Goal: Task Accomplishment & Management: Manage account settings

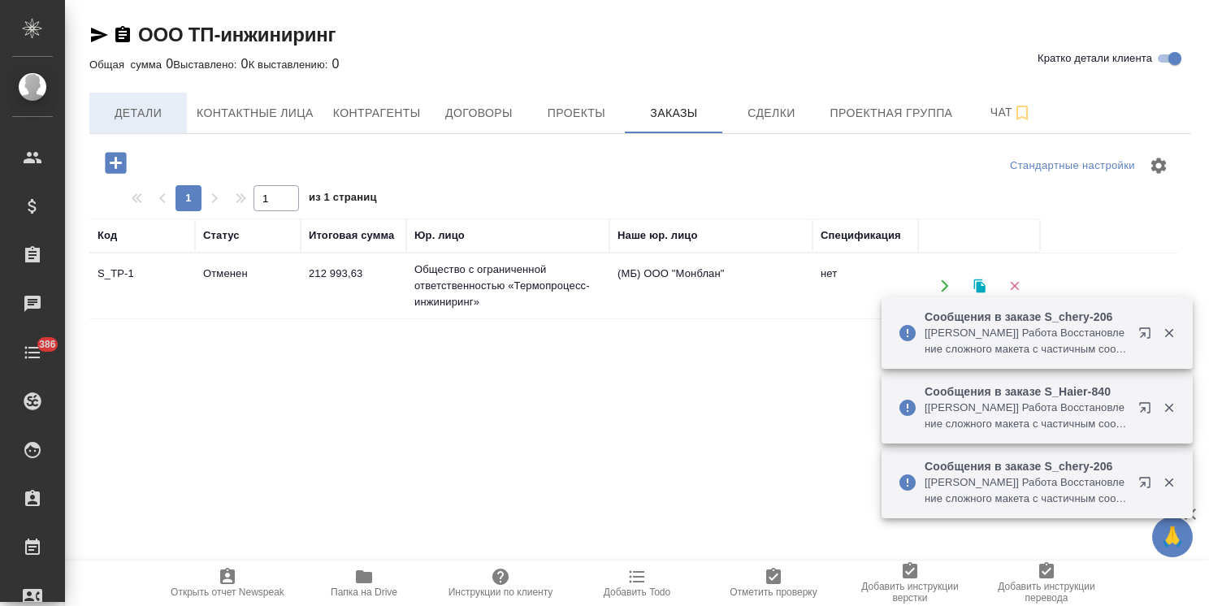
click at [166, 123] on button "Детали" at bounding box center [137, 113] width 97 height 41
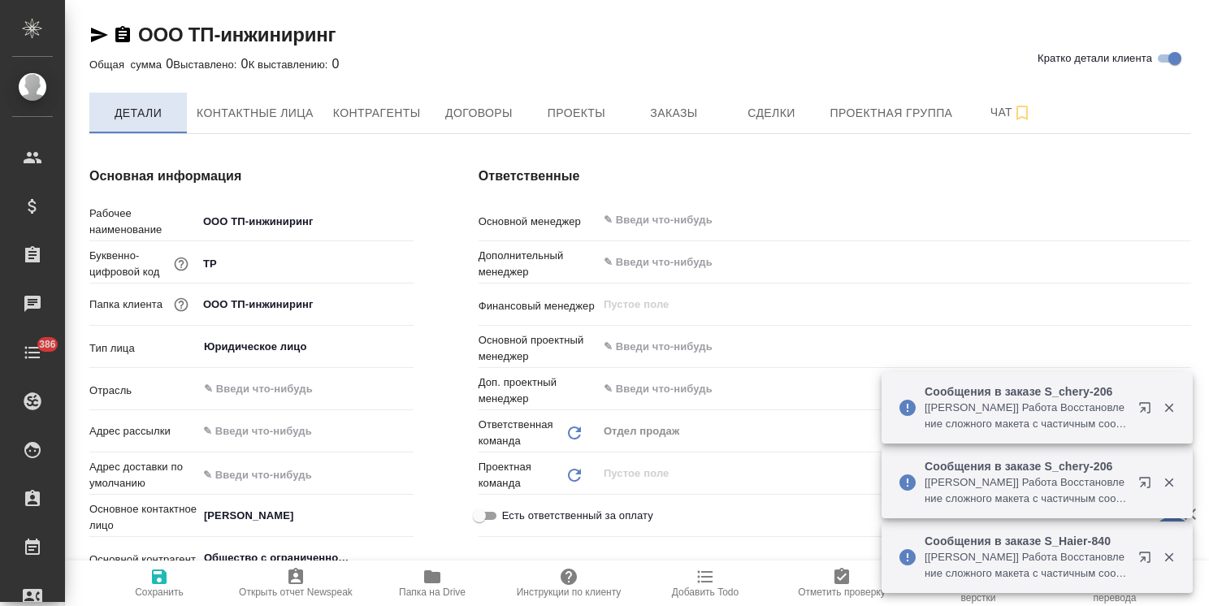
type textarea "x"
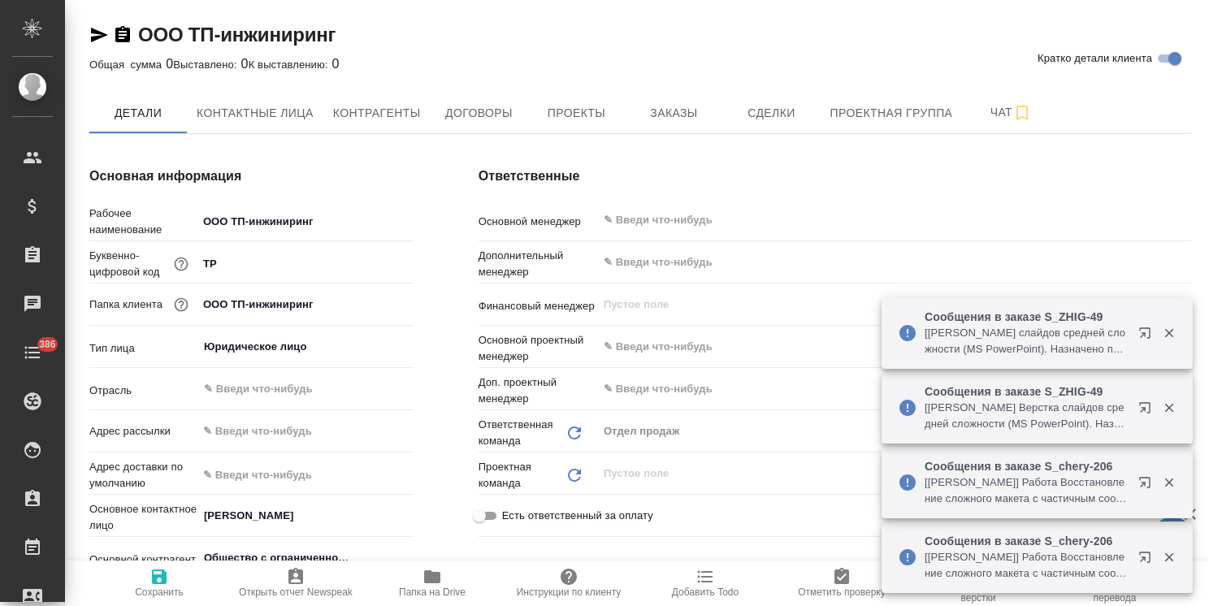
type textarea "x"
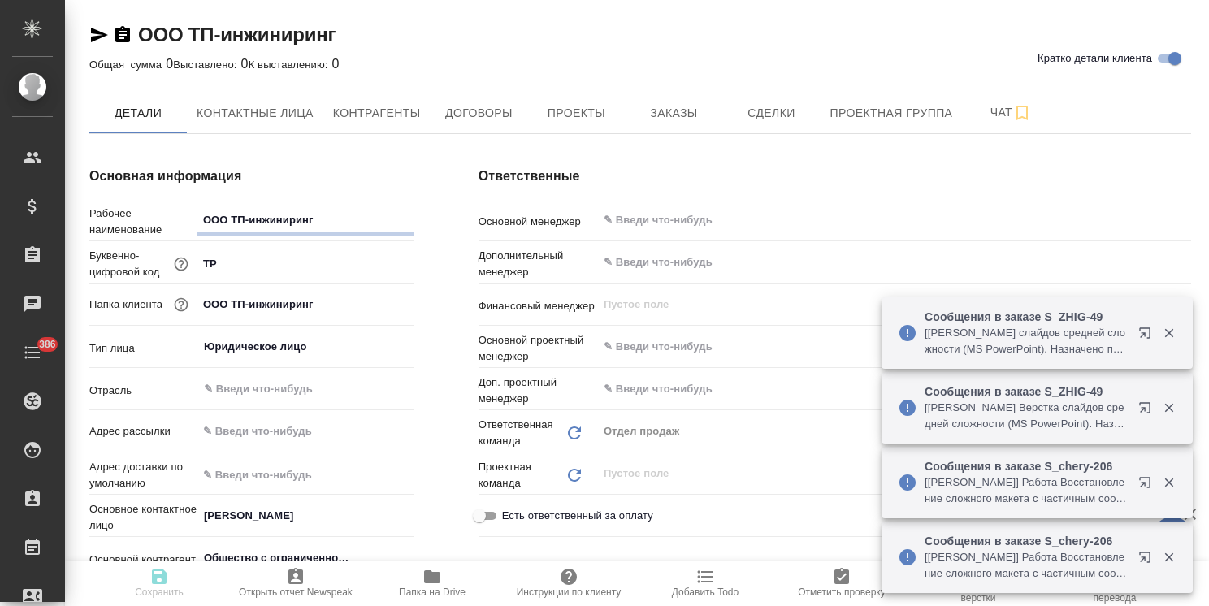
type textarea "x"
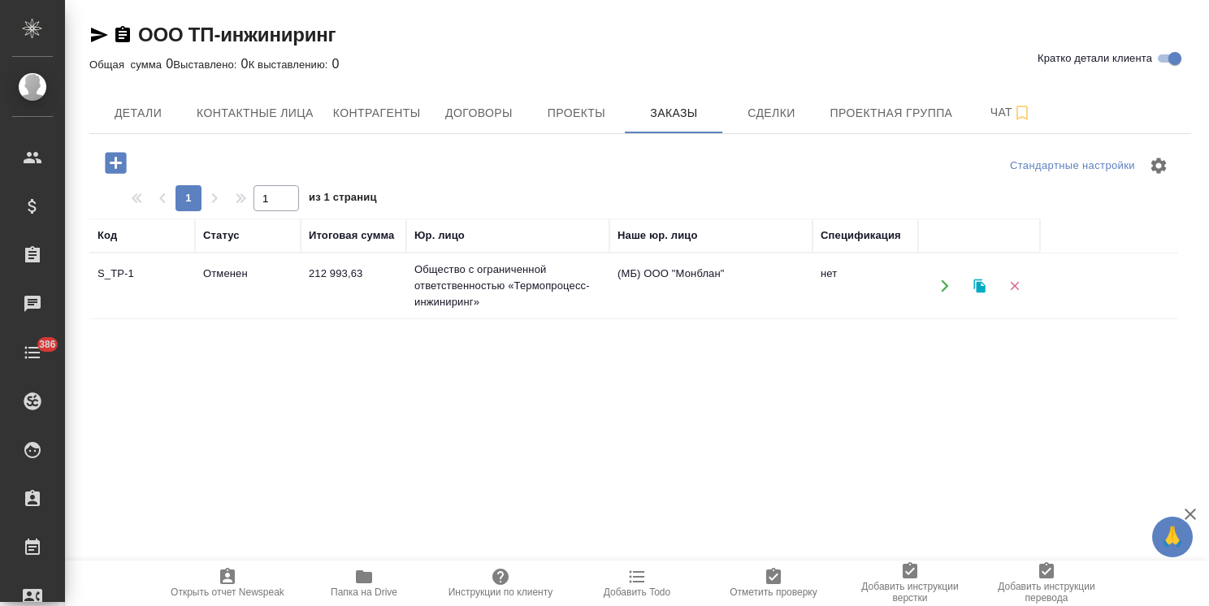
click at [318, 285] on td "212 993,63" at bounding box center [354, 286] width 106 height 57
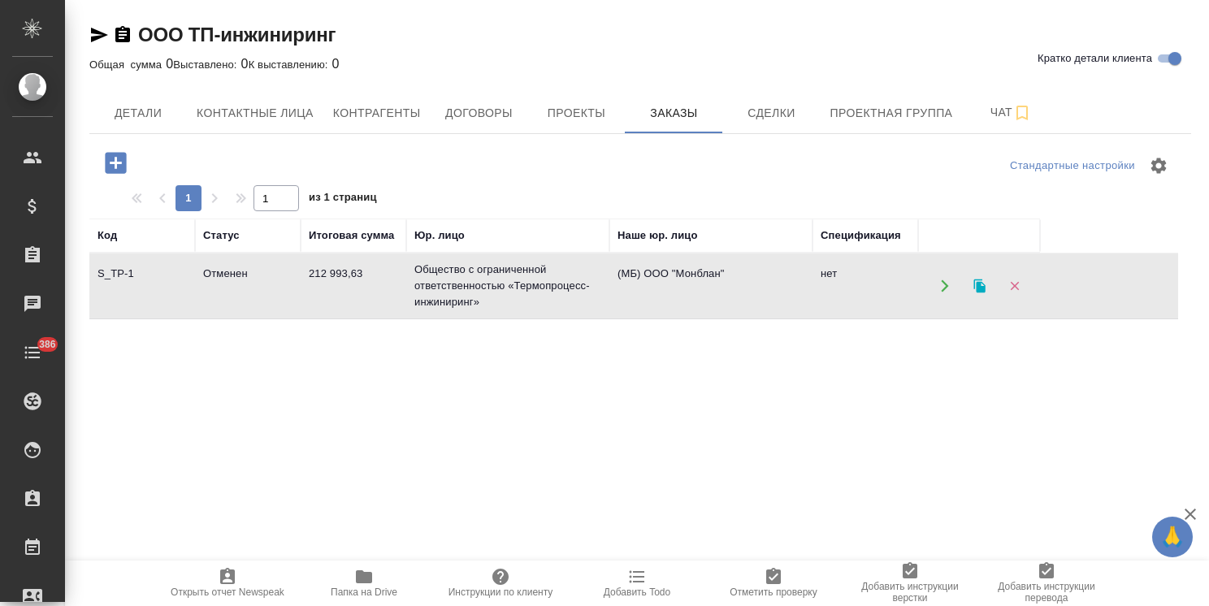
click at [318, 285] on td "212 993,63" at bounding box center [354, 286] width 106 height 57
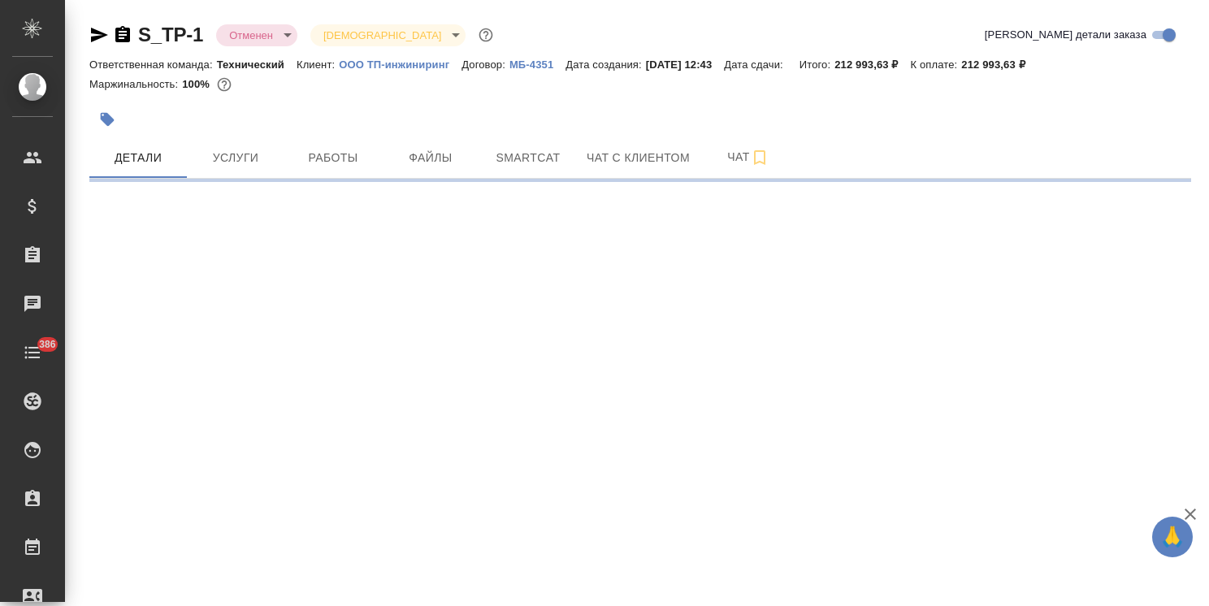
select select "RU"
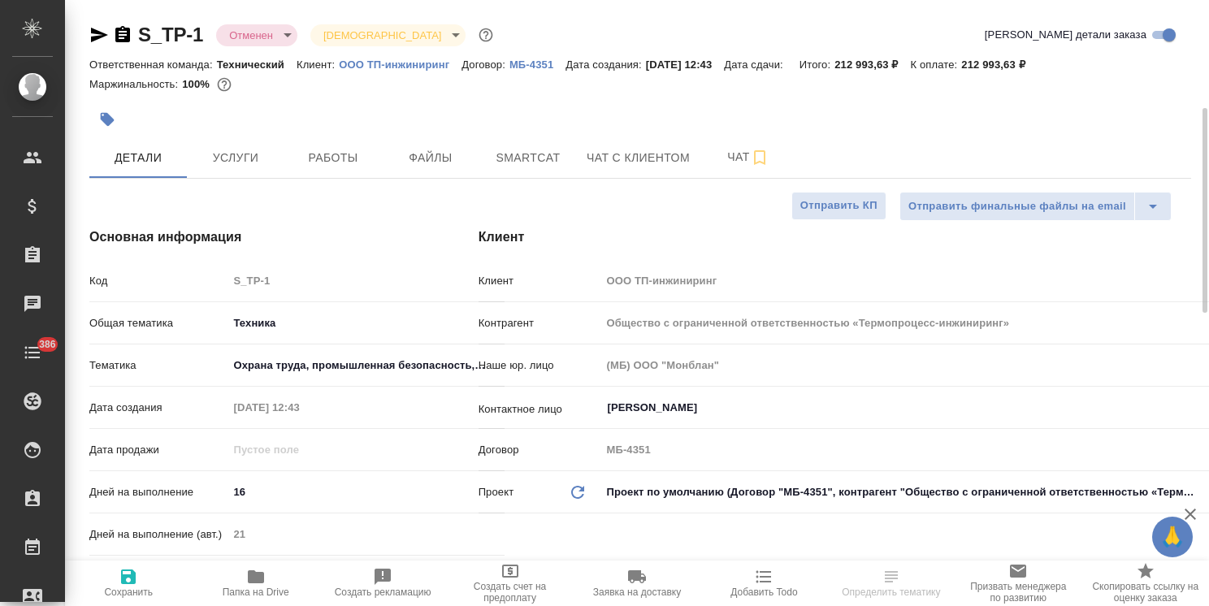
type textarea "x"
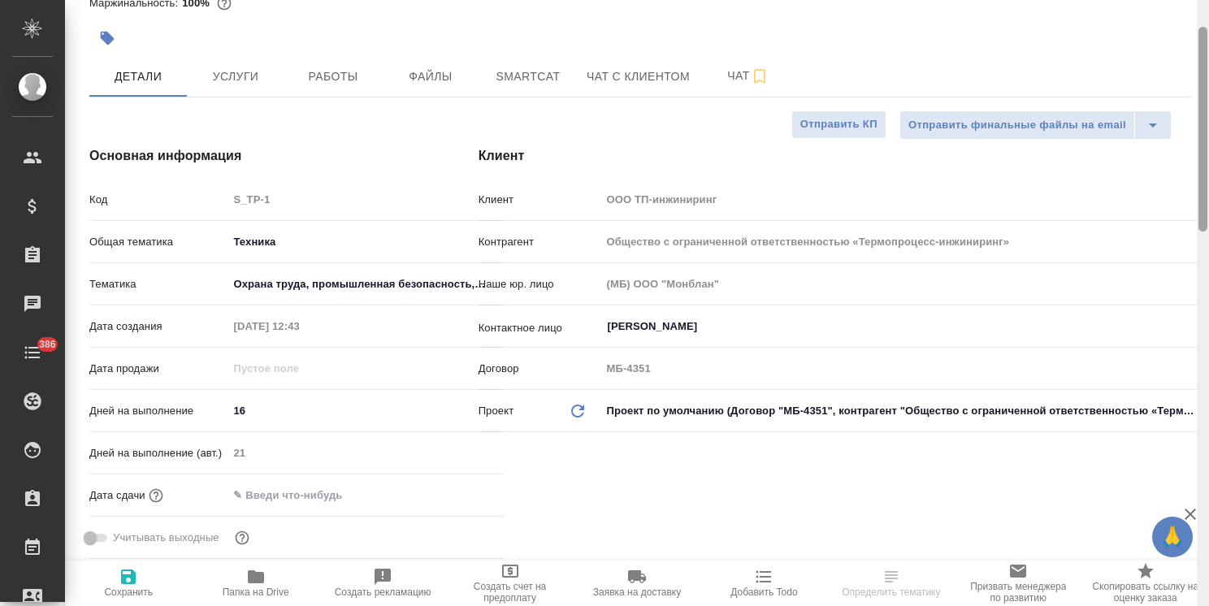
type textarea "x"
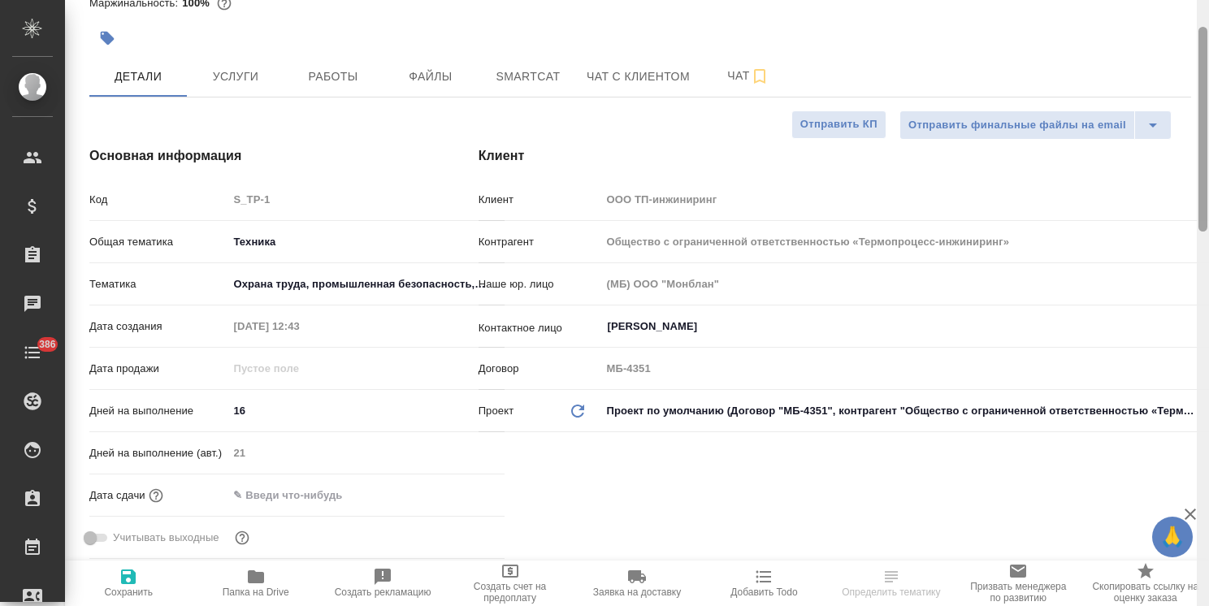
type textarea "x"
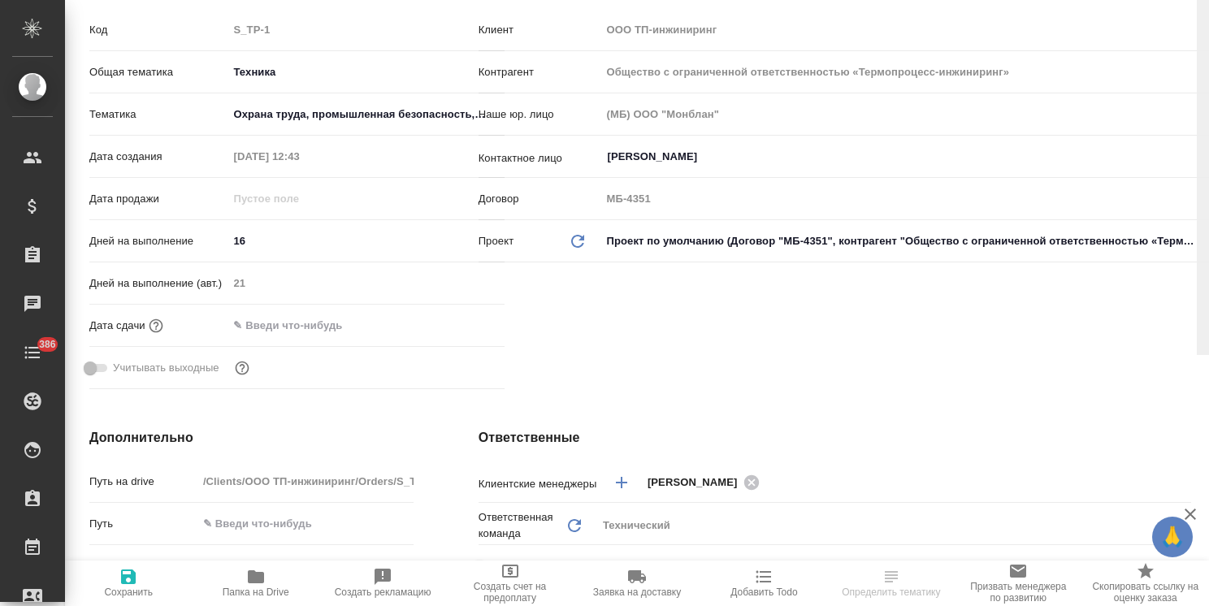
scroll to position [0, 0]
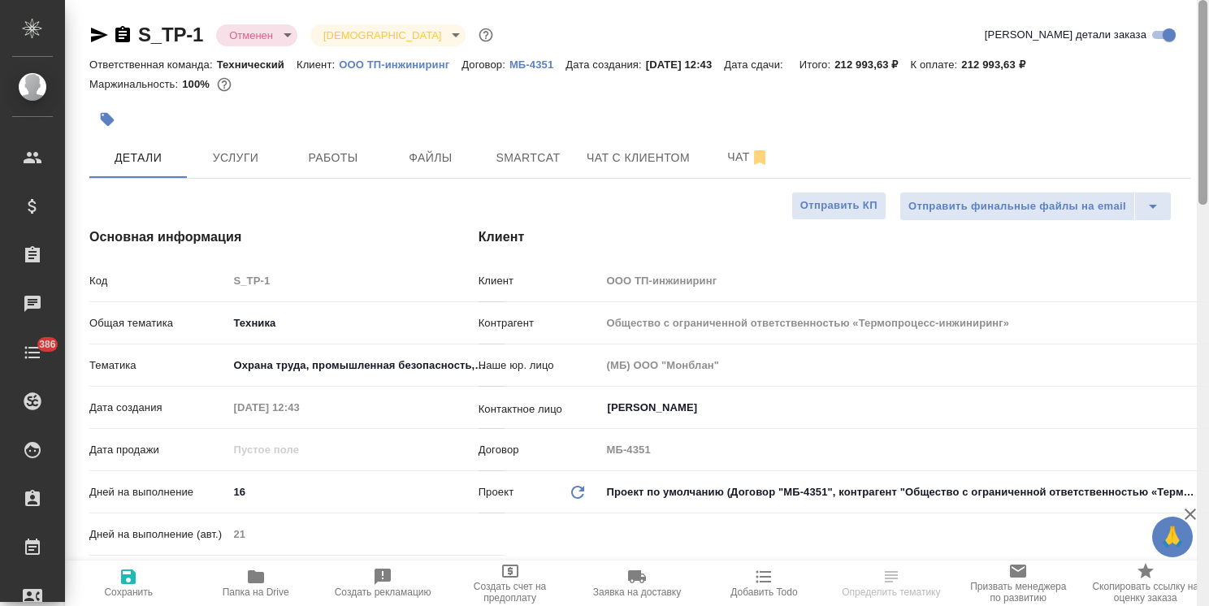
drag, startPoint x: 1201, startPoint y: 201, endPoint x: 960, endPoint y: 54, distance: 282.5
click at [1127, 87] on div "S_TP-1 Отменен cancelled Святая троица holyTrinity Кратко детали заказа Ответст…" at bounding box center [637, 303] width 1144 height 606
